Goal: Task Accomplishment & Management: Manage account settings

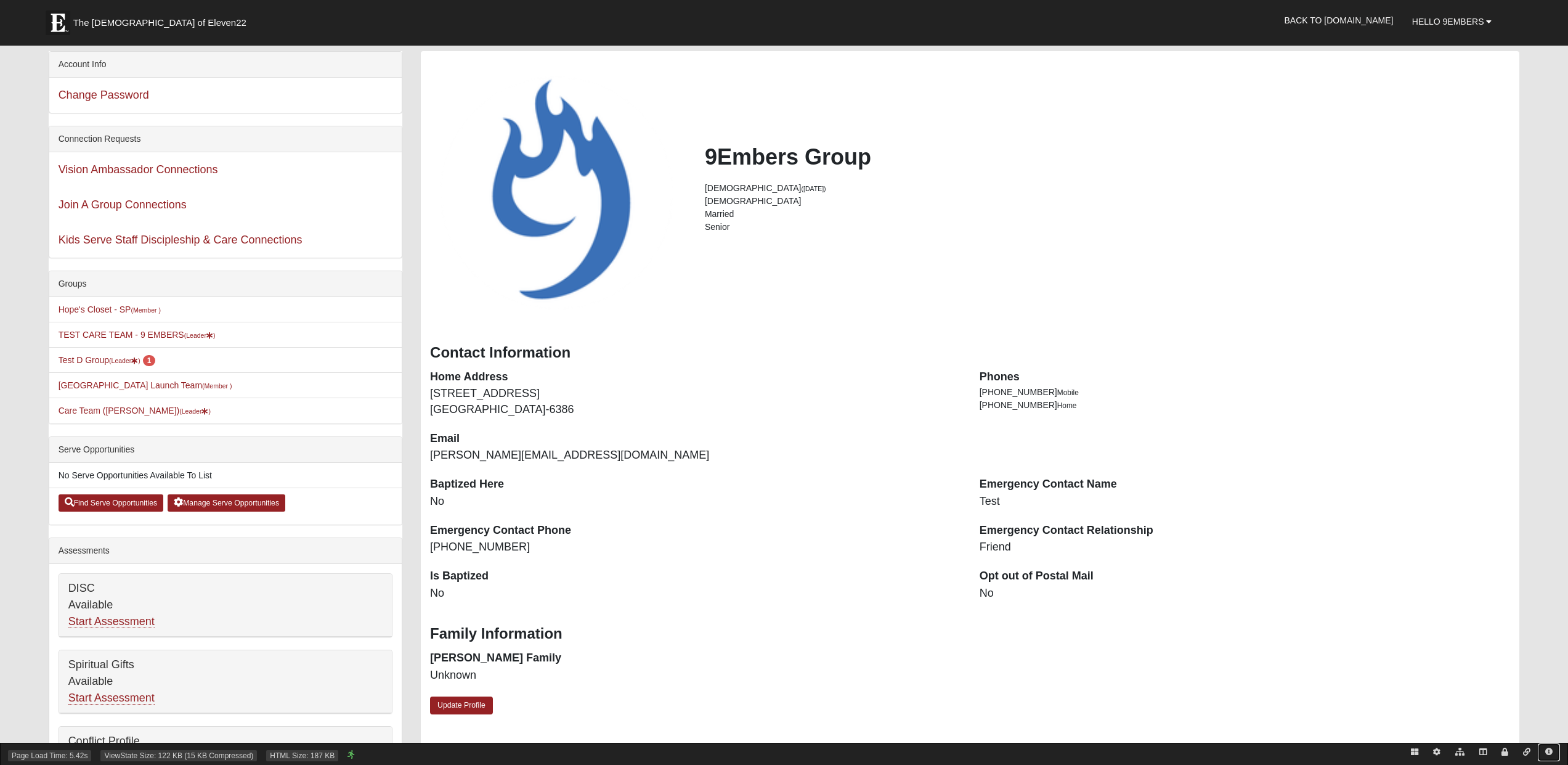
click at [1551, 748] on icon at bounding box center [1549, 752] width 8 height 8
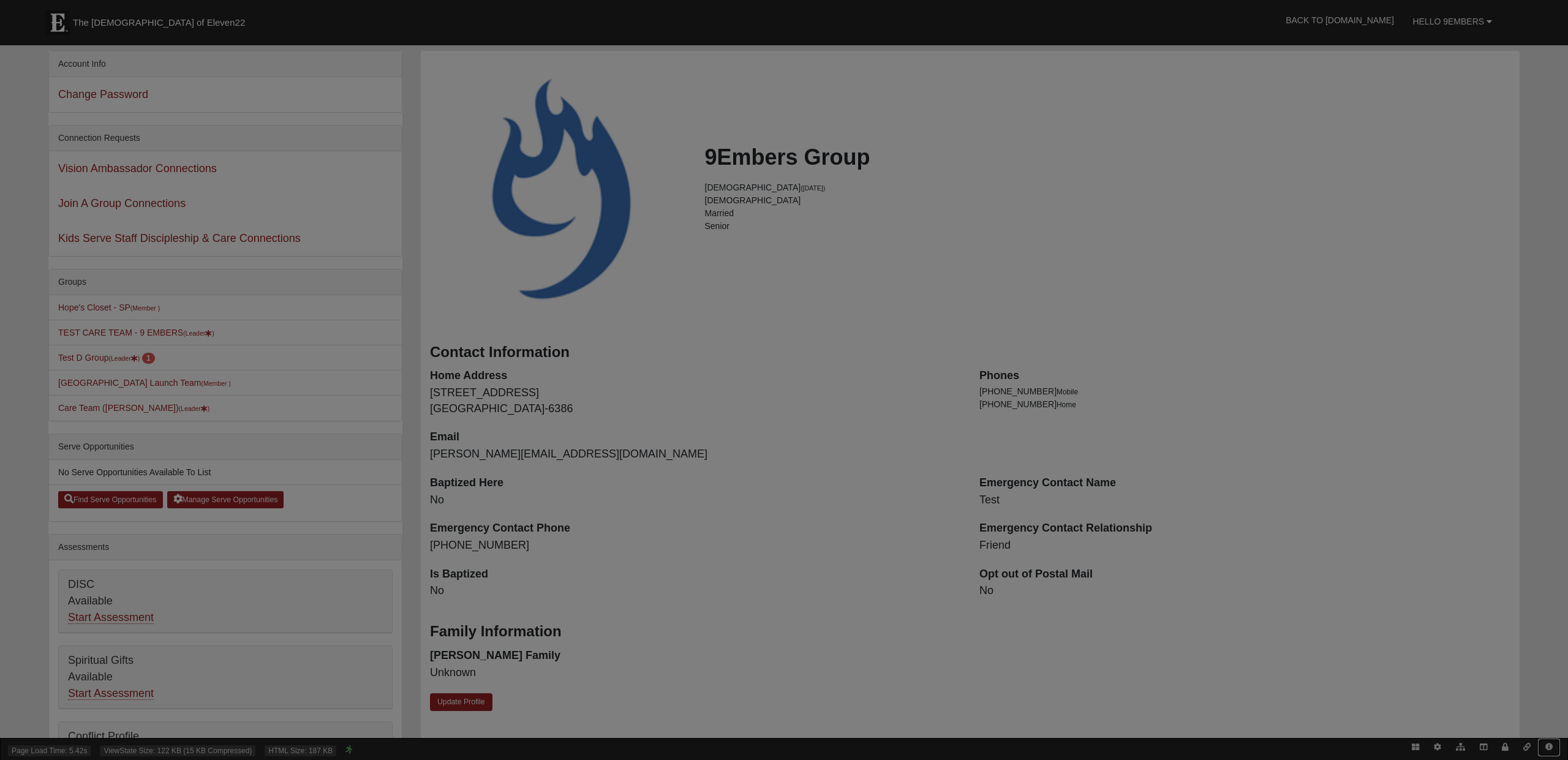
scroll to position [212, 698]
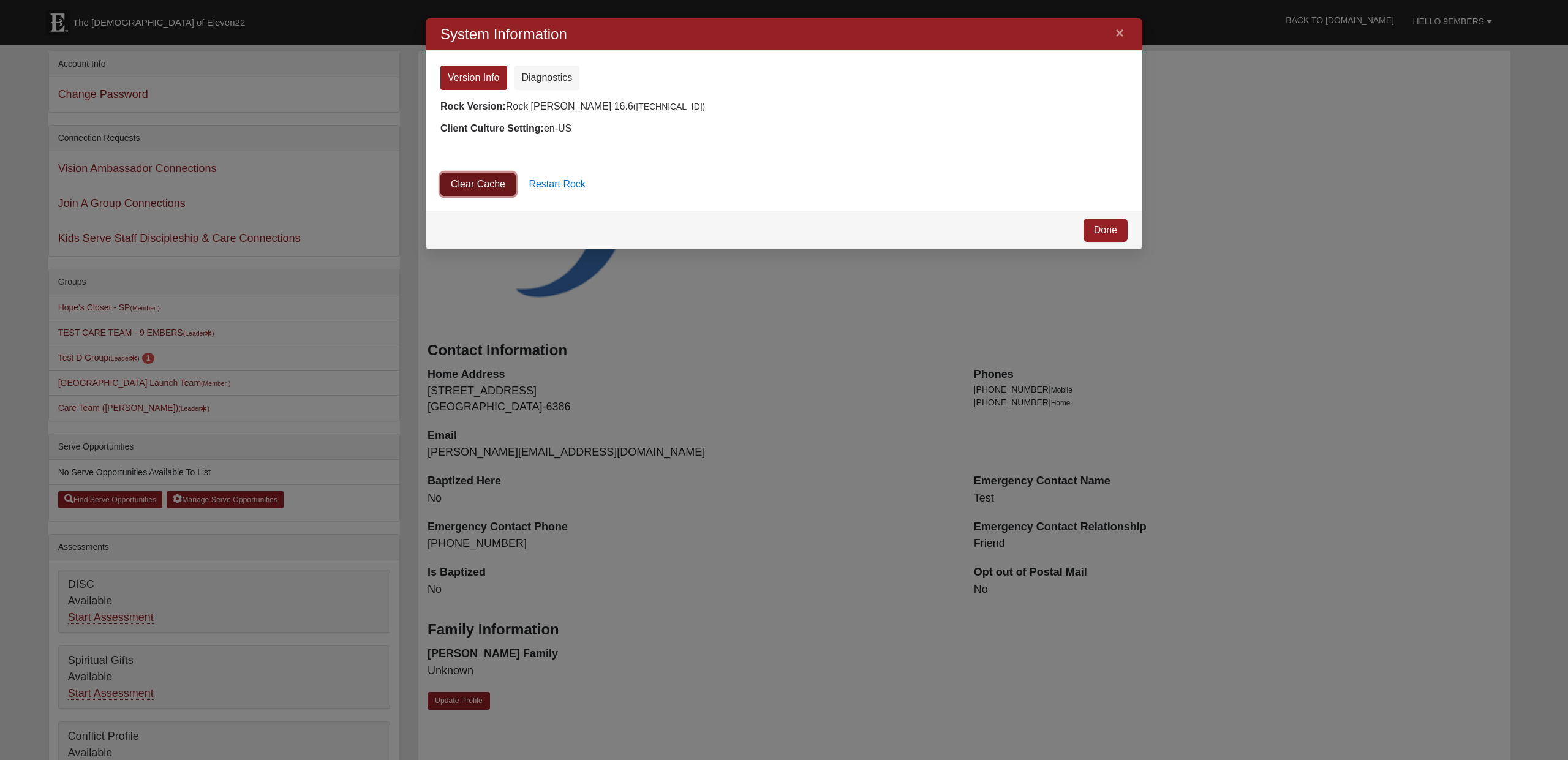
click at [477, 179] on link "Clear Cache" at bounding box center [478, 184] width 75 height 23
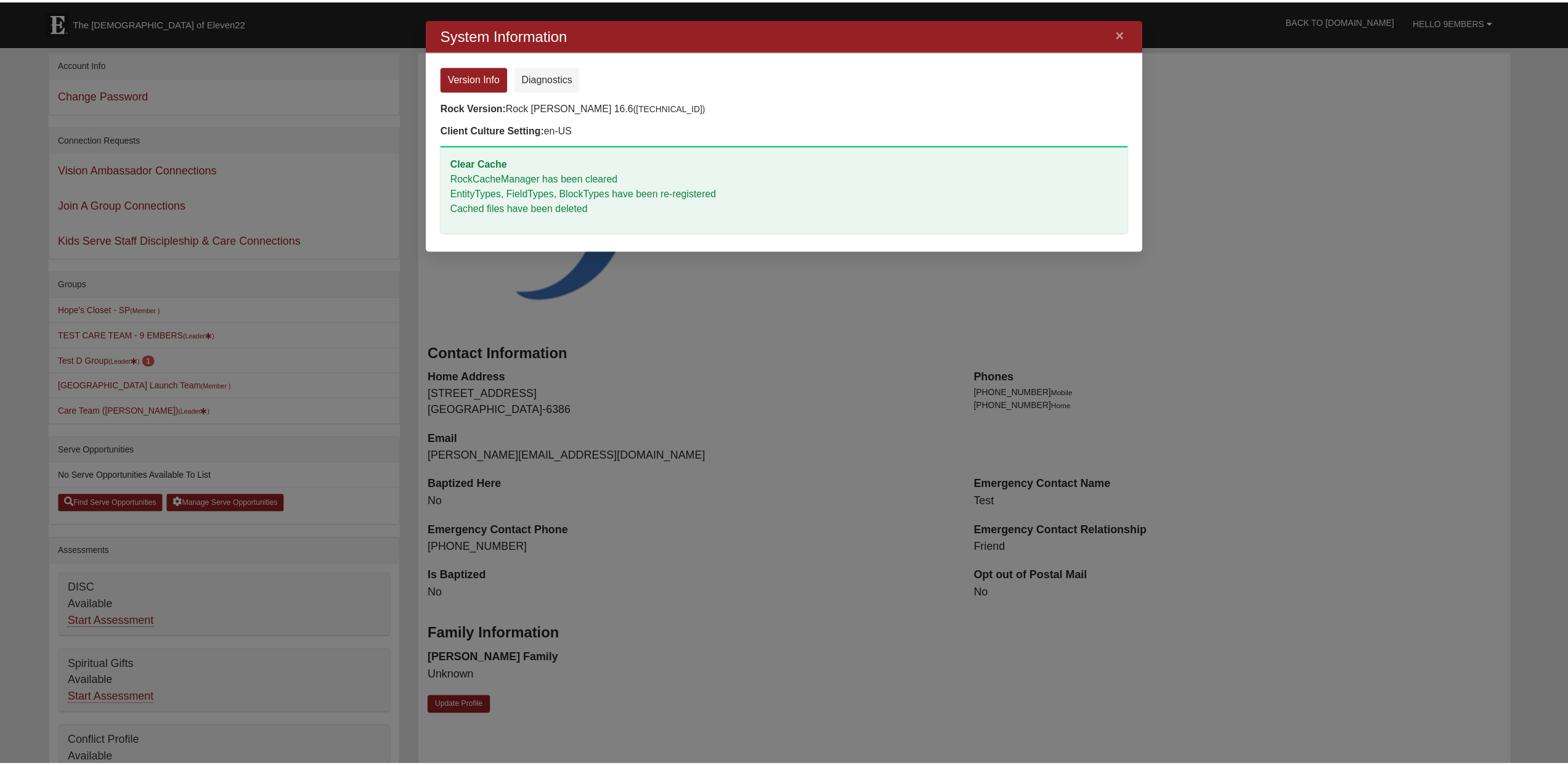
scroll to position [309, 702]
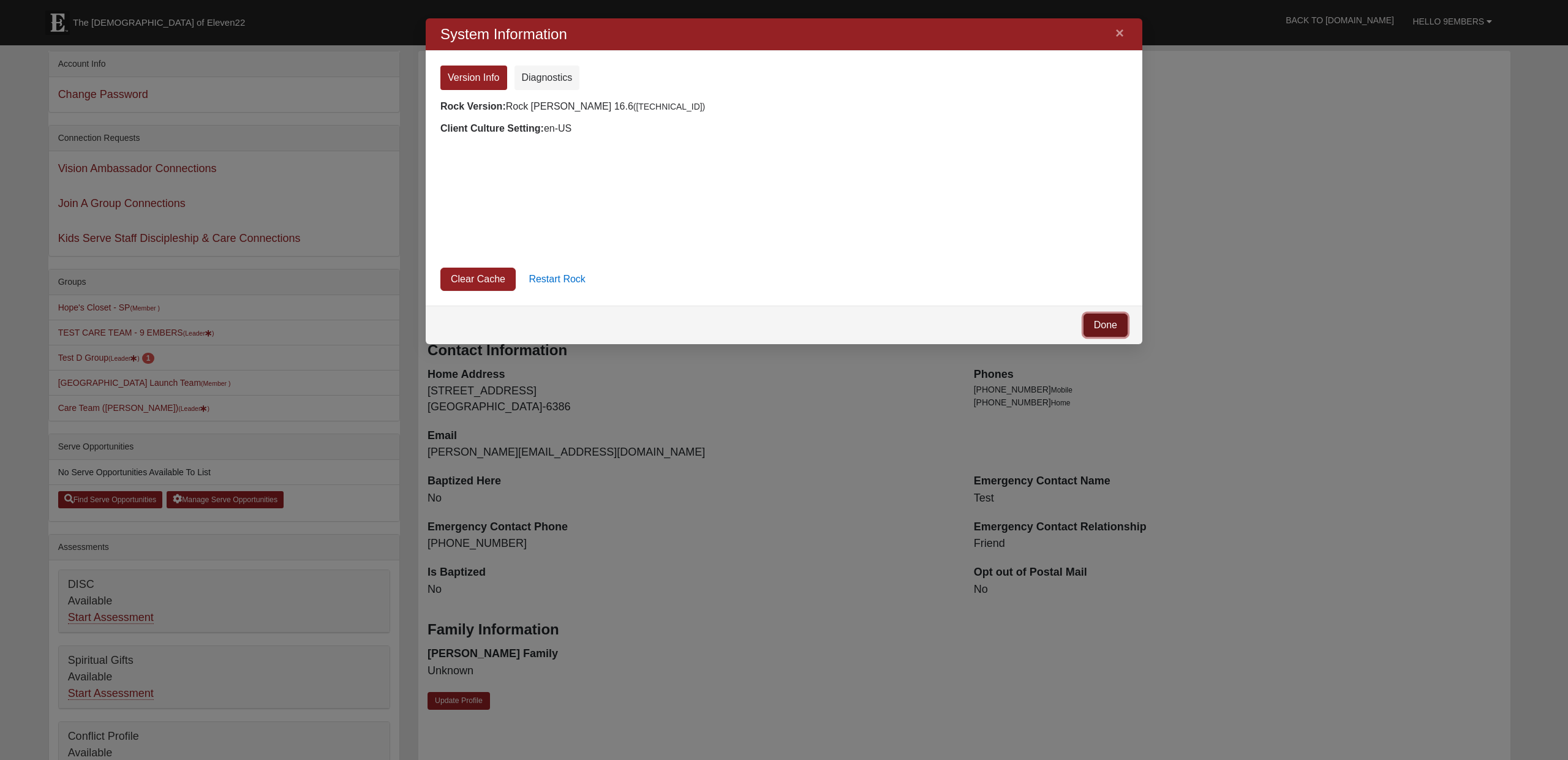
click at [1100, 326] on link "Done" at bounding box center [1105, 325] width 44 height 23
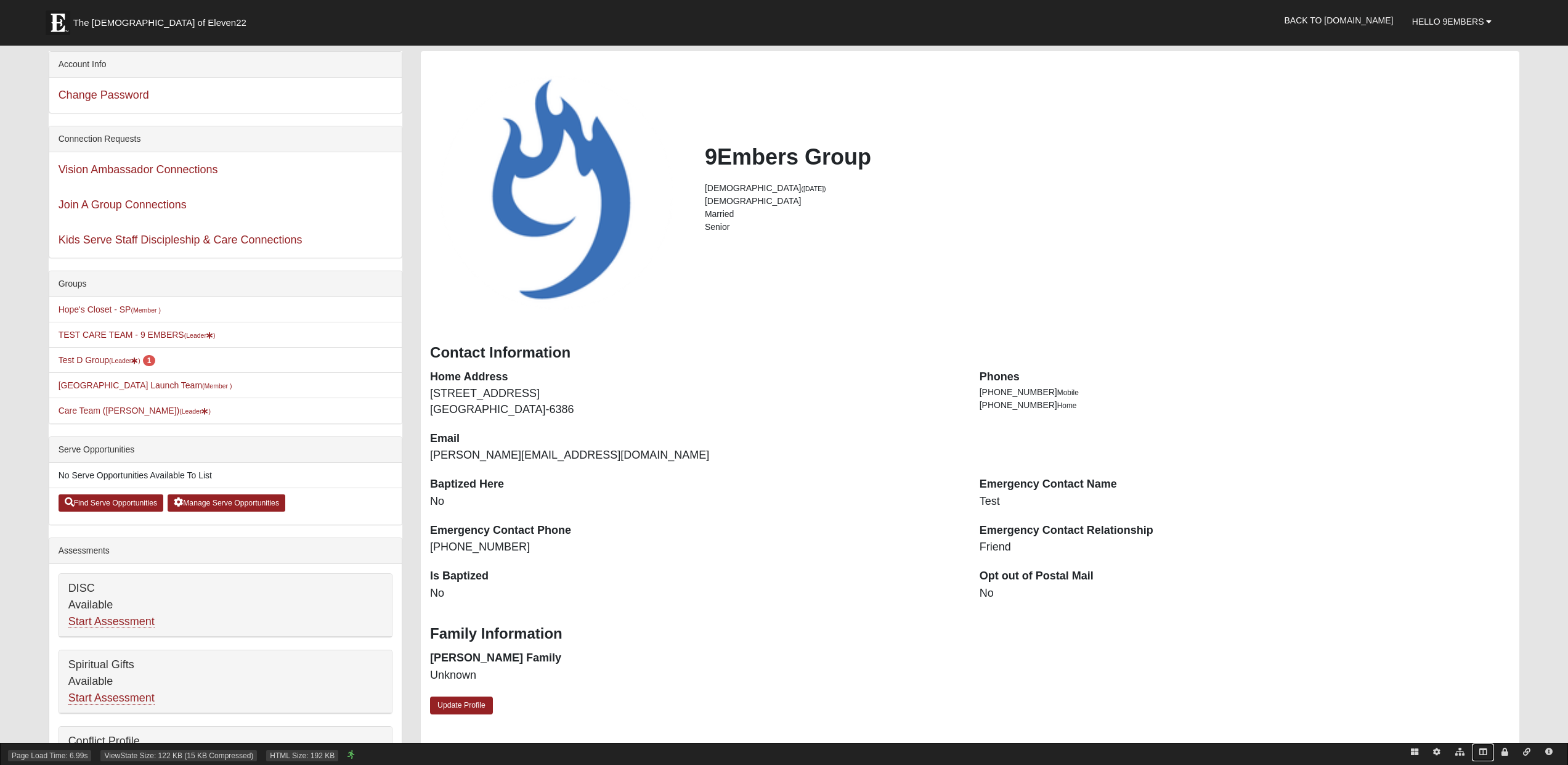
click at [1482, 750] on icon at bounding box center [1483, 752] width 8 height 8
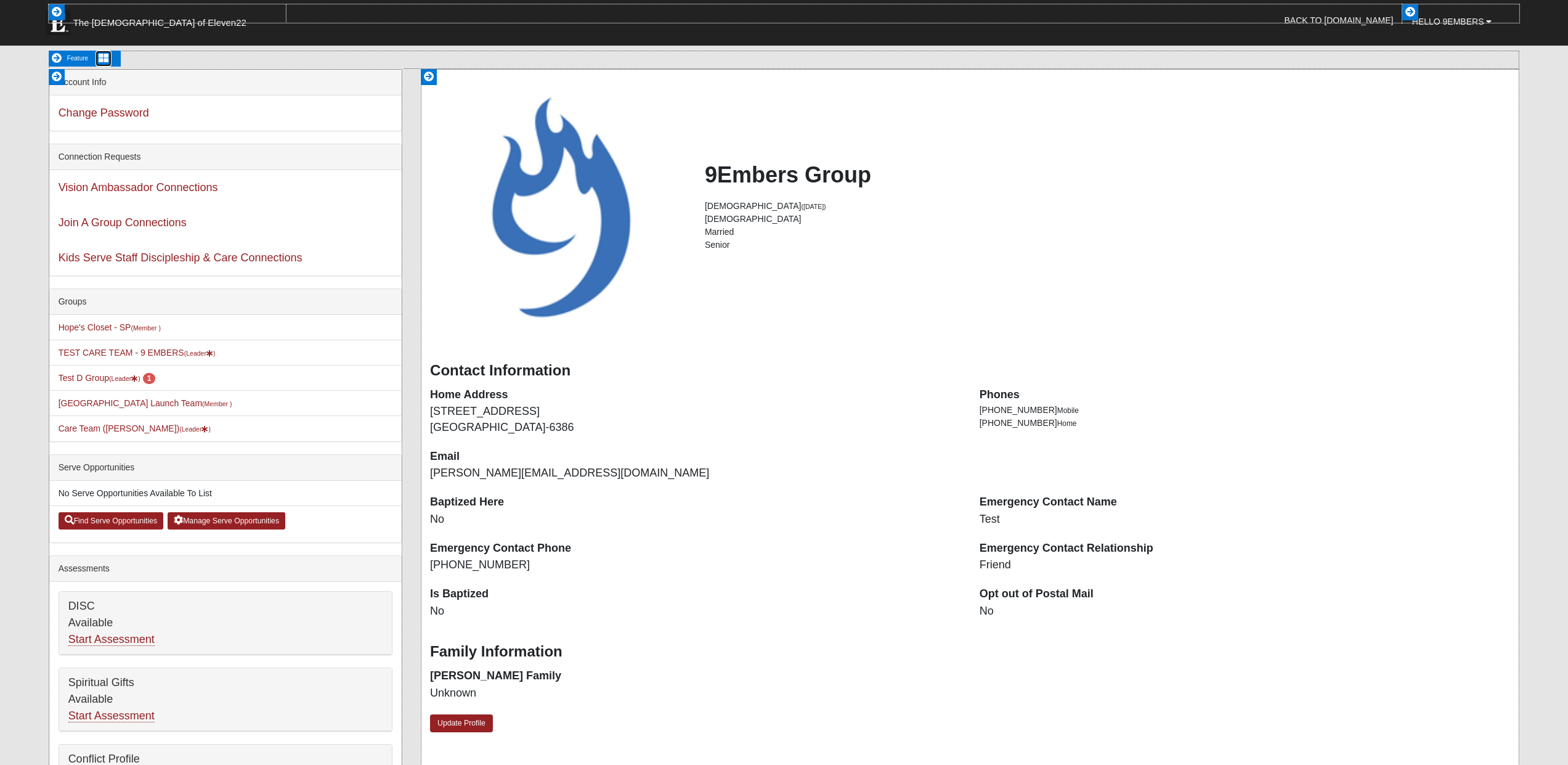
click at [106, 57] on icon at bounding box center [104, 58] width 10 height 10
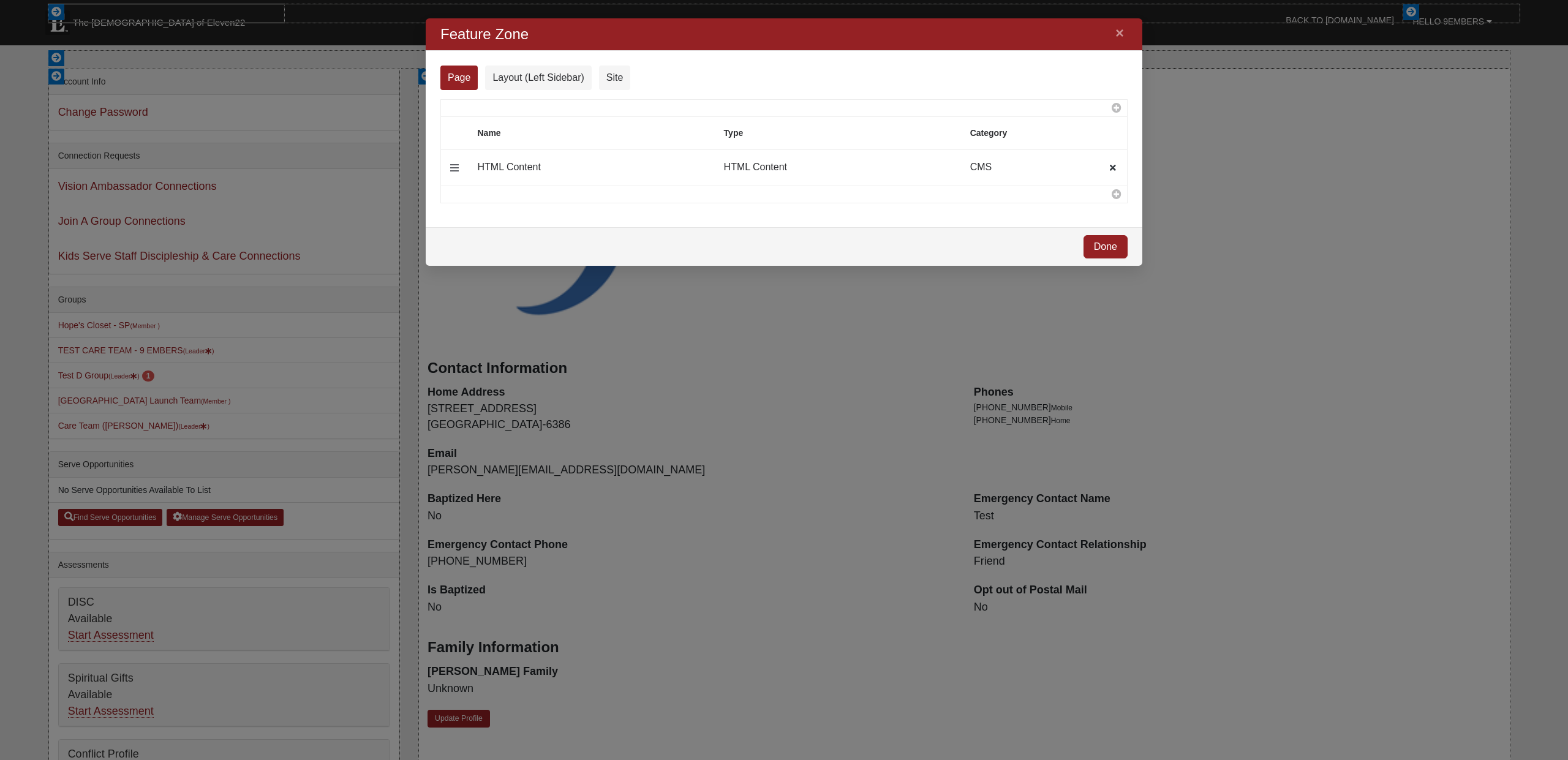
scroll to position [229, 698]
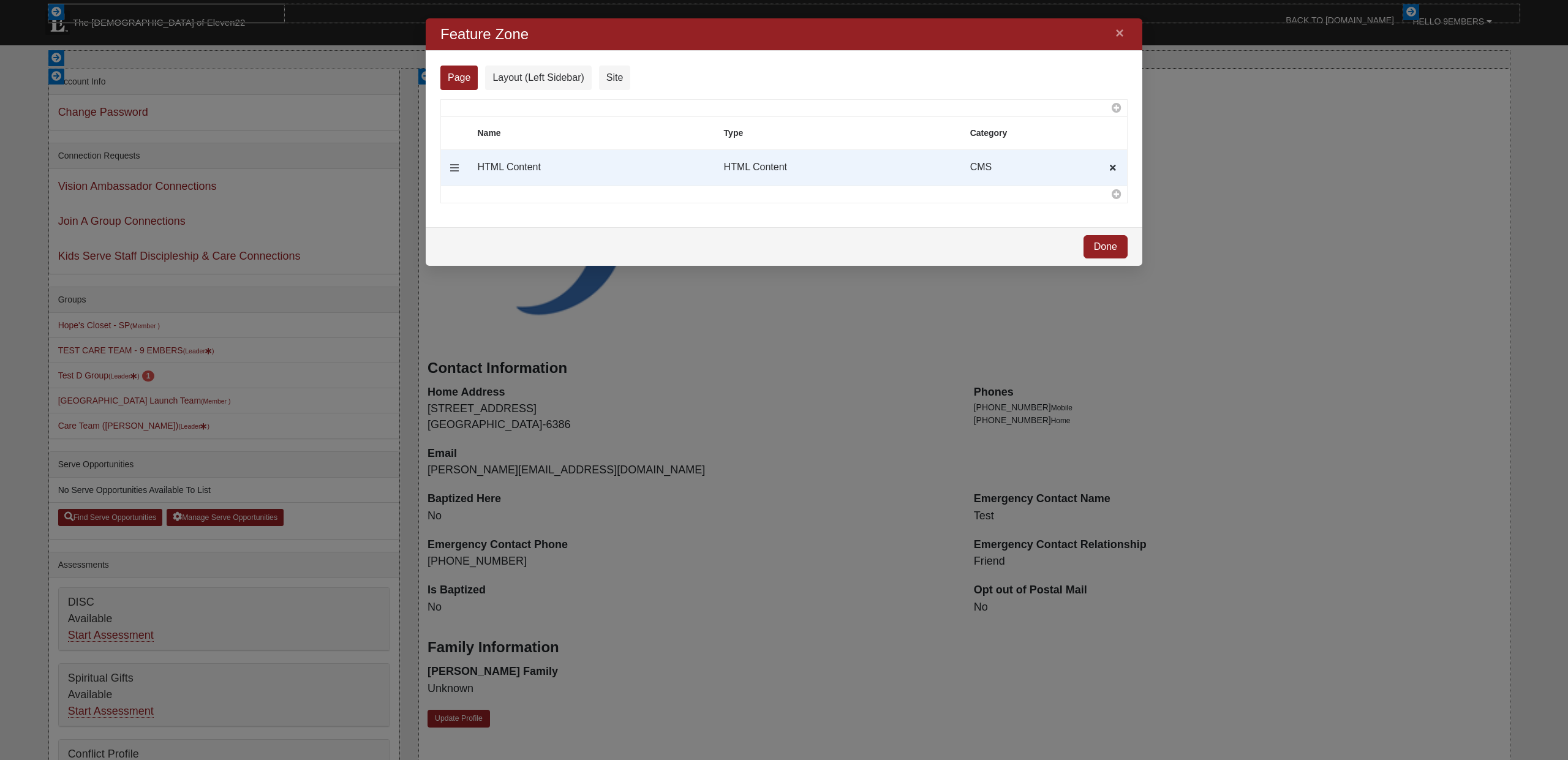
click at [899, 167] on td "HTML Content" at bounding box center [840, 168] width 246 height 36
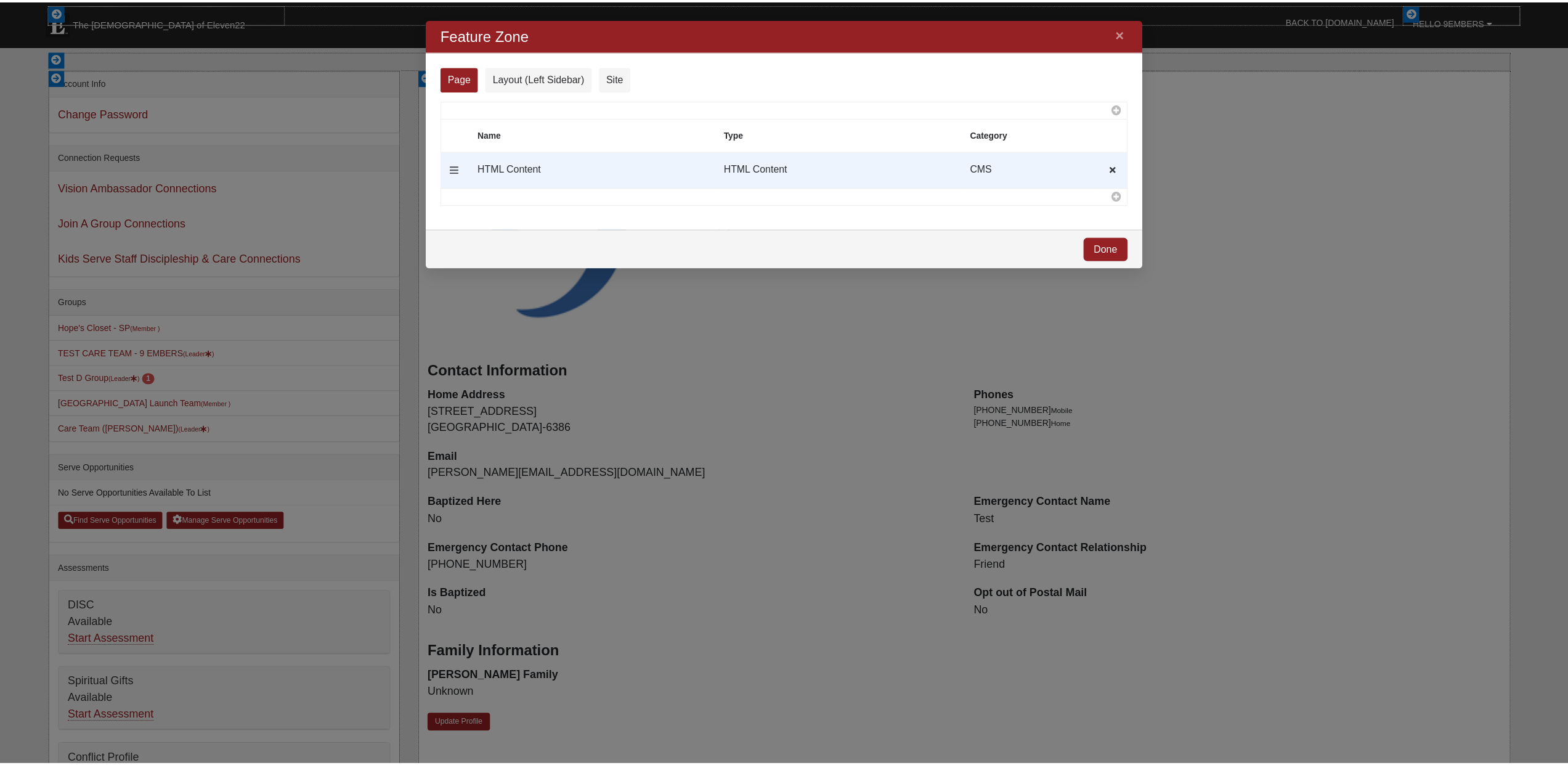
scroll to position [280, 702]
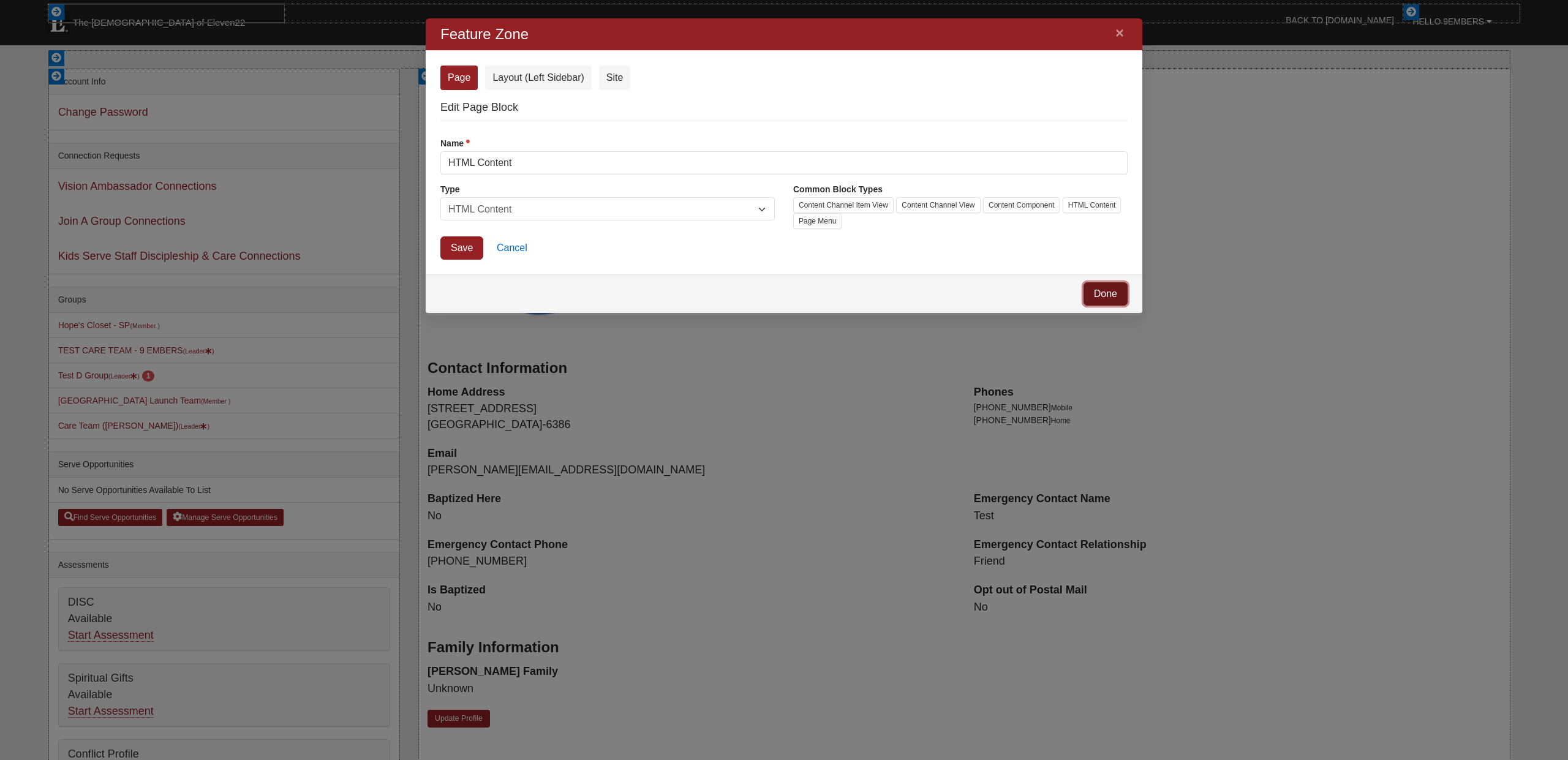
click at [1105, 296] on link "Done" at bounding box center [1105, 293] width 44 height 23
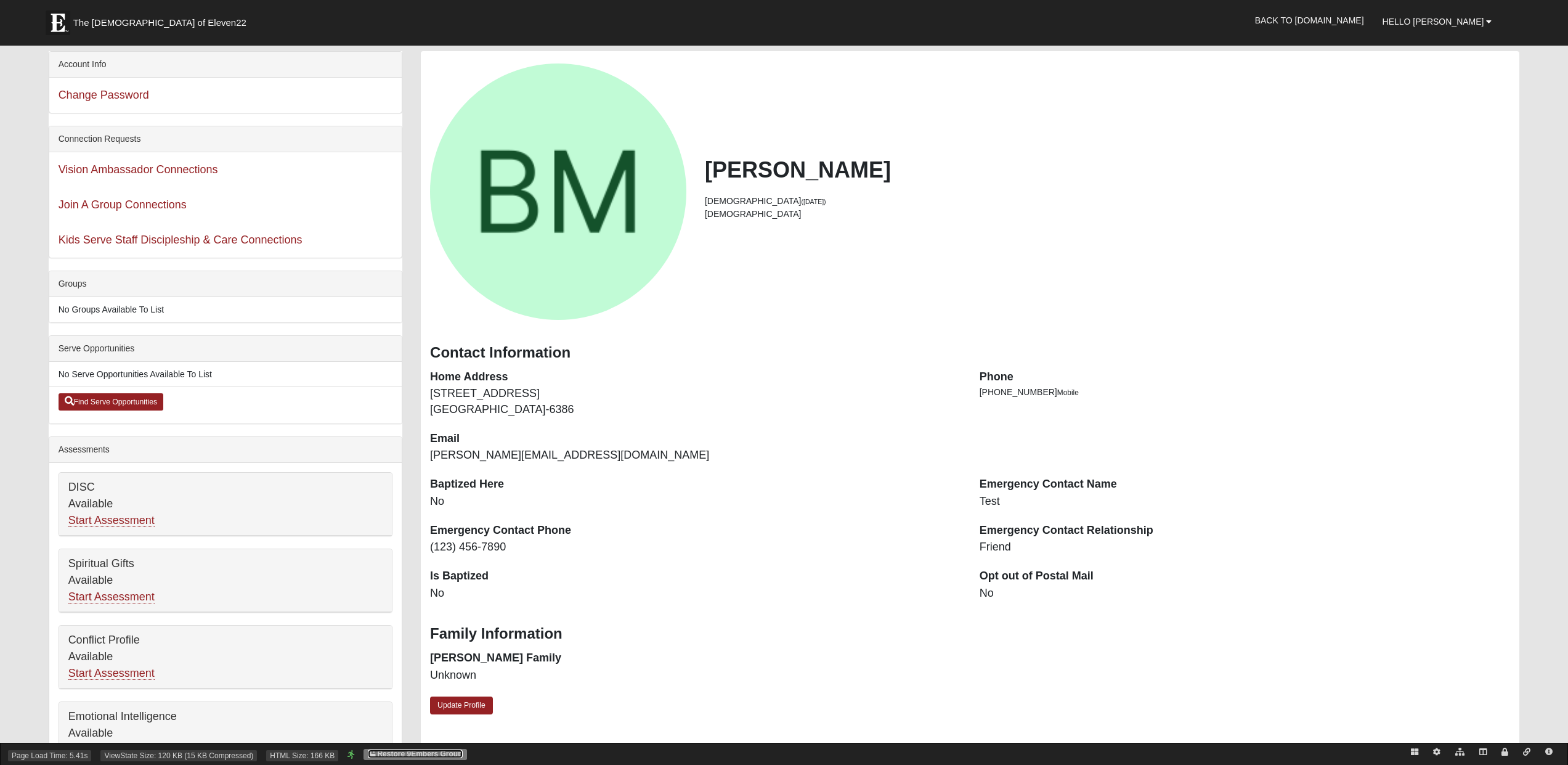
click at [433, 752] on link "Restore 9Embers Group" at bounding box center [415, 754] width 94 height 9
